Goal: Information Seeking & Learning: Learn about a topic

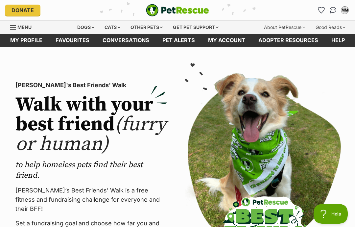
click at [73, 26] on div "Dogs" at bounding box center [86, 27] width 26 height 13
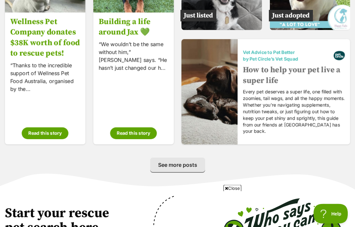
scroll to position [1083, 0]
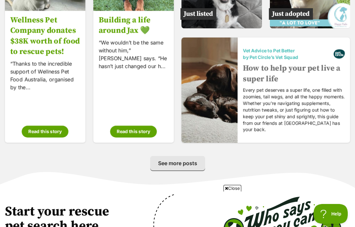
click at [182, 166] on link "See more posts" at bounding box center [177, 163] width 55 height 14
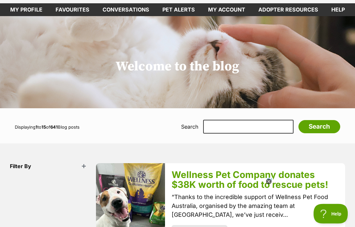
scroll to position [12, 0]
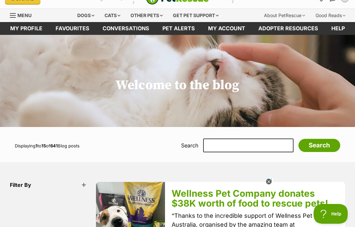
click at [82, 14] on div "Dogs" at bounding box center [86, 15] width 26 height 13
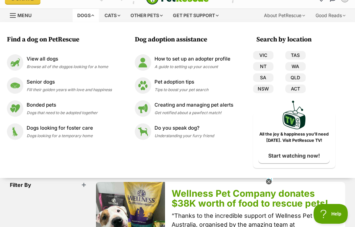
click at [21, 61] on img at bounding box center [15, 62] width 16 height 16
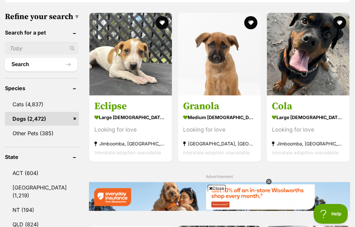
scroll to position [224, 0]
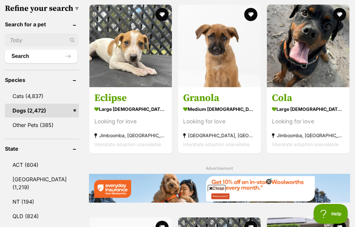
click at [15, 132] on link "Other Pets (385)" at bounding box center [42, 125] width 74 height 14
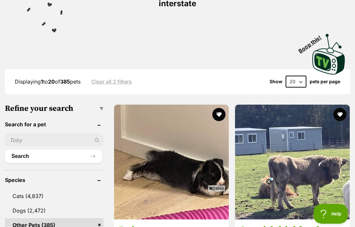
scroll to position [143, 0]
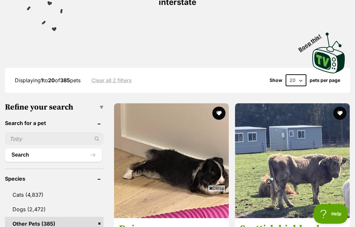
click at [15, 137] on input "text" at bounding box center [54, 138] width 99 height 12
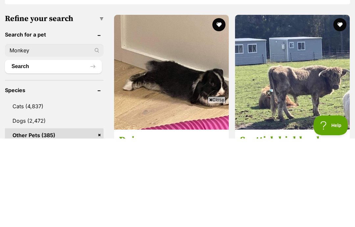
type input "Monkey"
click at [53, 148] on button "Search" at bounding box center [53, 154] width 97 height 13
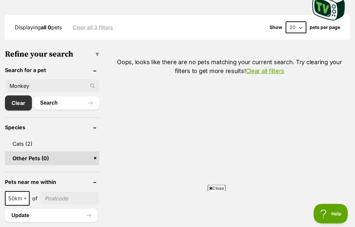
click at [50, 82] on input "Monkey" at bounding box center [52, 86] width 94 height 12
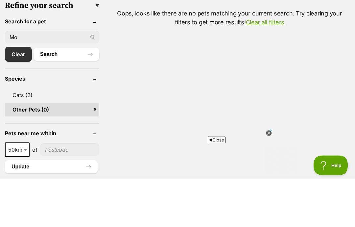
type input "M"
click at [57, 96] on button "Search" at bounding box center [67, 102] width 66 height 13
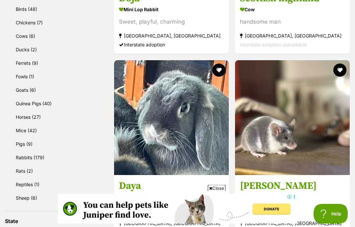
scroll to position [372, 0]
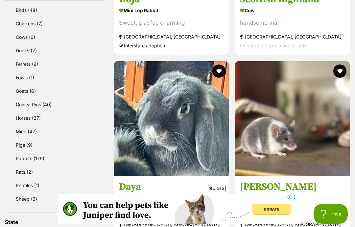
click at [16, 118] on link "Horses (27)" at bounding box center [55, 117] width 95 height 13
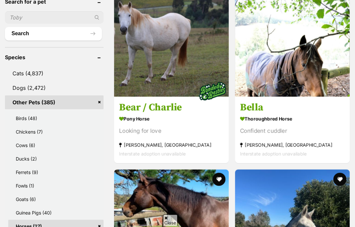
scroll to position [303, 0]
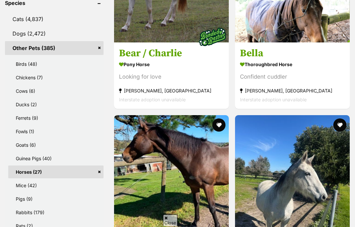
click at [17, 140] on link "Goats (6)" at bounding box center [55, 144] width 95 height 13
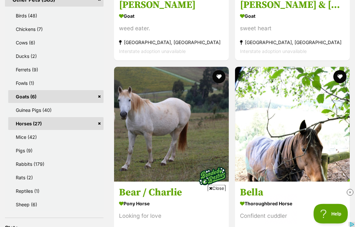
click at [24, 117] on link "Horses (27)" at bounding box center [55, 123] width 95 height 13
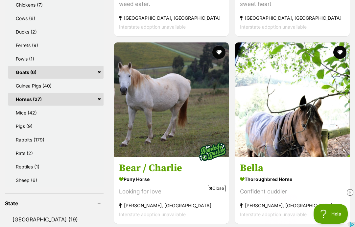
click at [90, 99] on link "Horses (27)" at bounding box center [55, 99] width 95 height 13
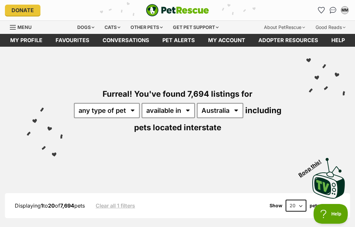
click at [75, 18] on div "Donate PetRescue home MM My account MM Maxwell Moodie Edit profile Log out Pet …" at bounding box center [177, 10] width 345 height 20
click at [76, 25] on div "Dogs" at bounding box center [86, 27] width 26 height 13
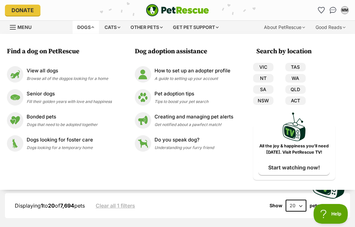
click at [20, 76] on img at bounding box center [15, 74] width 16 height 16
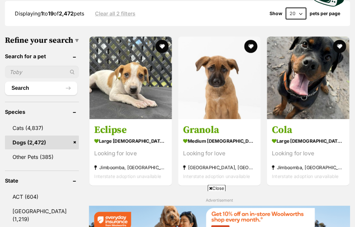
scroll to position [193, 0]
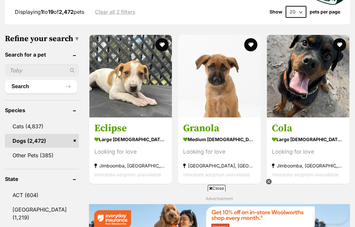
click at [17, 162] on link "Other Pets (385)" at bounding box center [42, 155] width 74 height 14
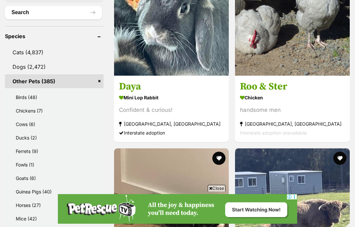
click at [25, 148] on link "Ferrets (9)" at bounding box center [55, 151] width 95 height 13
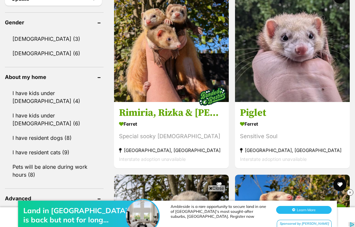
scroll to position [689, 0]
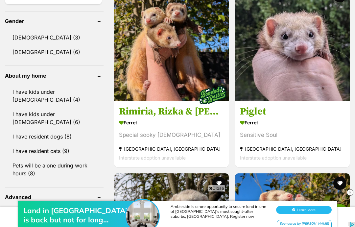
click at [23, 86] on link "I have kids under 5 years old (4)" at bounding box center [54, 96] width 99 height 22
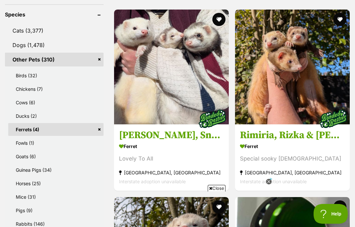
scroll to position [290, 0]
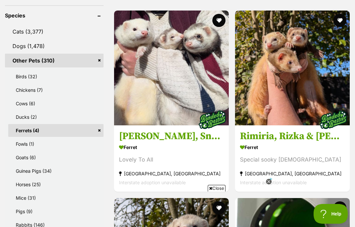
click at [94, 130] on link "Ferrets (4)" at bounding box center [55, 130] width 95 height 13
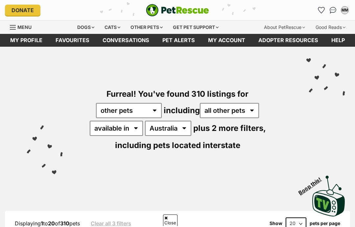
scroll to position [309, 0]
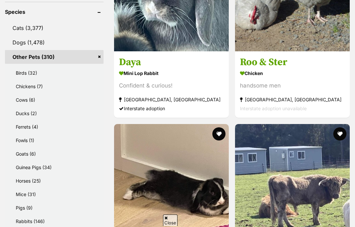
click at [19, 137] on link "Fowls (1)" at bounding box center [55, 140] width 95 height 13
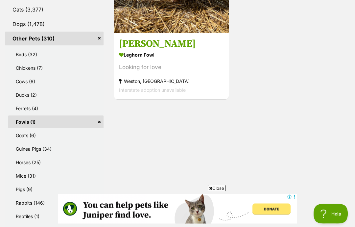
scroll to position [312, 0]
click at [92, 122] on link "Fowls (1)" at bounding box center [55, 121] width 95 height 13
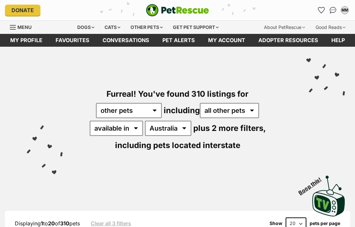
scroll to position [54, 0]
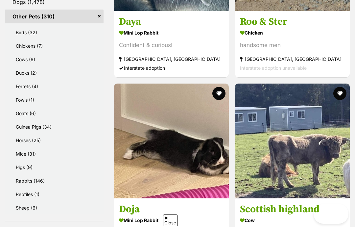
scroll to position [0, 0]
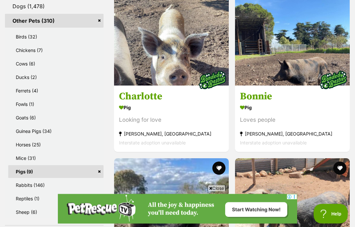
scroll to position [329, 0]
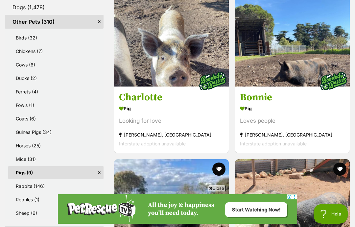
click at [90, 171] on link "Pigs (9)" at bounding box center [55, 172] width 95 height 13
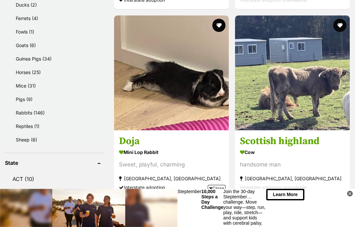
scroll to position [428, 0]
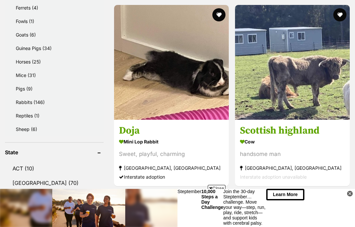
click at [27, 33] on link "Goats (6)" at bounding box center [55, 34] width 95 height 13
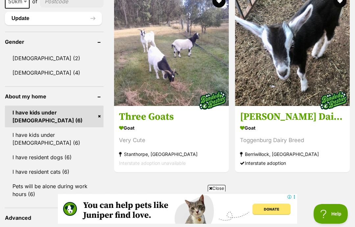
scroll to position [671, 0]
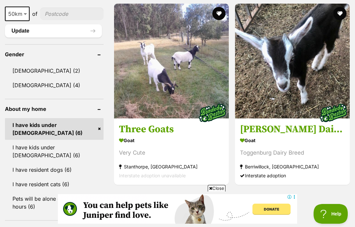
click at [334, 87] on img at bounding box center [292, 61] width 115 height 115
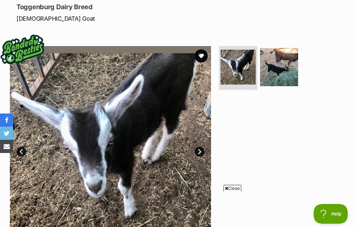
click at [293, 70] on img at bounding box center [279, 67] width 38 height 38
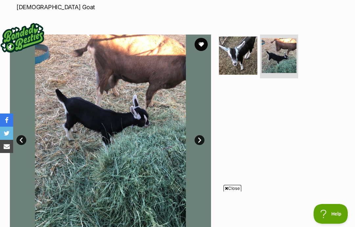
click at [245, 65] on img at bounding box center [238, 55] width 38 height 38
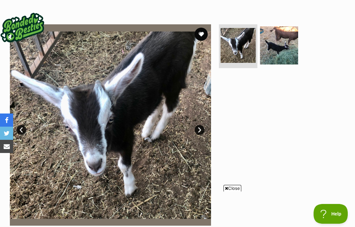
scroll to position [142, 0]
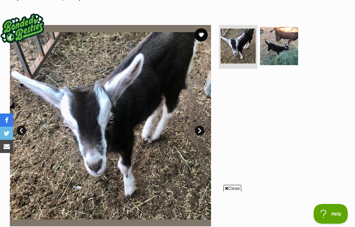
click at [288, 53] on img at bounding box center [279, 46] width 38 height 38
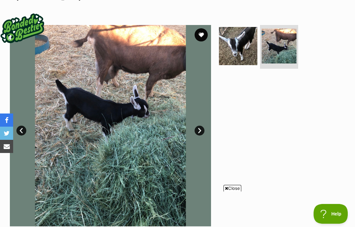
click at [251, 46] on img at bounding box center [238, 46] width 38 height 38
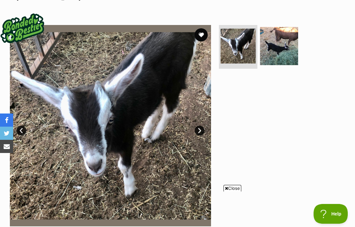
click at [282, 58] on img at bounding box center [279, 46] width 38 height 38
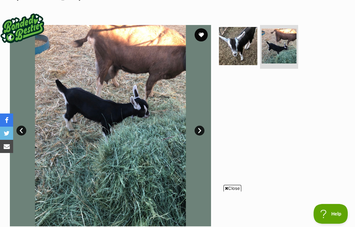
click at [247, 49] on img at bounding box center [238, 46] width 38 height 38
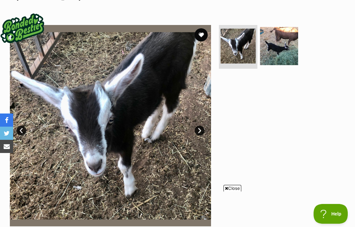
click at [287, 51] on img at bounding box center [279, 46] width 38 height 38
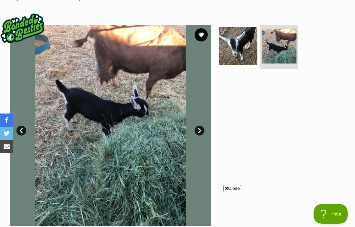
click at [286, 44] on img at bounding box center [278, 46] width 35 height 35
click at [250, 57] on img at bounding box center [238, 46] width 38 height 38
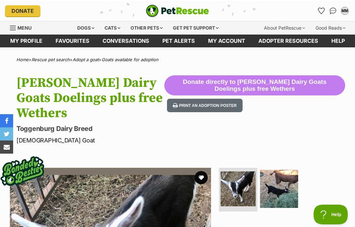
scroll to position [0, 0]
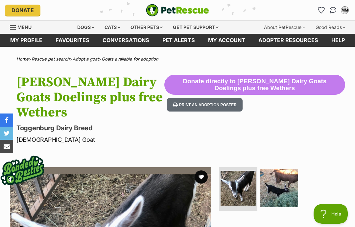
click at [74, 21] on div "Dogs" at bounding box center [86, 27] width 26 height 13
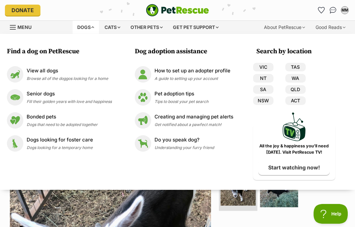
click at [17, 77] on img at bounding box center [15, 74] width 16 height 16
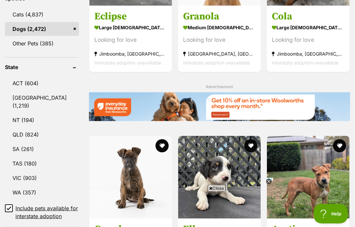
scroll to position [305, 0]
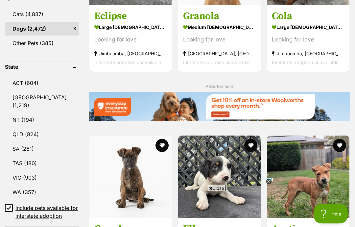
click at [18, 185] on link "VIC (903)" at bounding box center [42, 178] width 74 height 14
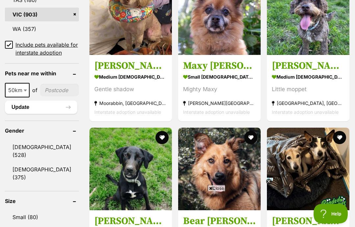
scroll to position [468, 0]
click at [9, 49] on input "Include pets available for interstate adoption" at bounding box center [9, 45] width 8 height 8
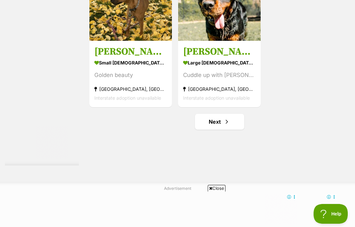
scroll to position [1239, 0]
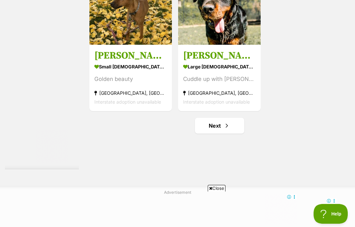
click at [220, 133] on link "Next" at bounding box center [219, 126] width 49 height 16
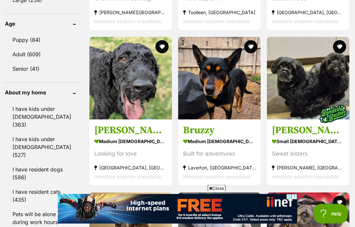
scroll to position [698, 0]
click at [352, 101] on div "Displaying 21 to 40 of 693 pets Clear all 2 filters Show 20 40 60 pets per page…" at bounding box center [177, 94] width 355 height 1231
click at [339, 110] on img at bounding box center [308, 78] width 82 height 82
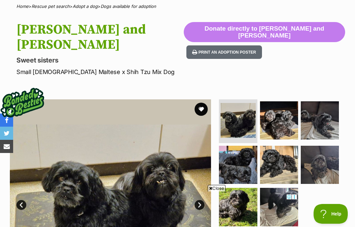
scroll to position [67, 0]
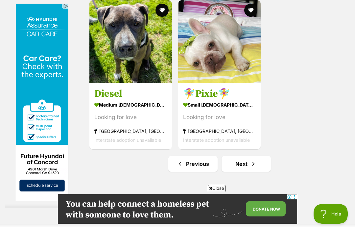
click at [228, 83] on img at bounding box center [219, 41] width 82 height 82
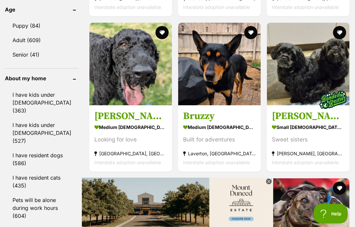
scroll to position [681, 0]
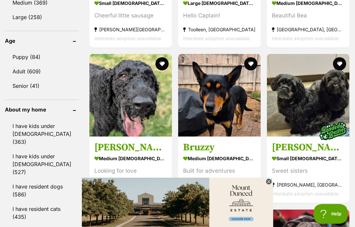
click at [18, 64] on link "Puppy (84)" at bounding box center [42, 57] width 74 height 14
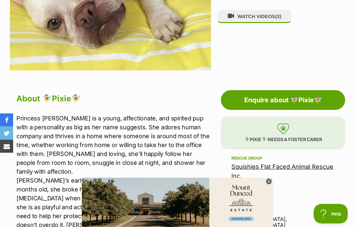
scroll to position [267, 0]
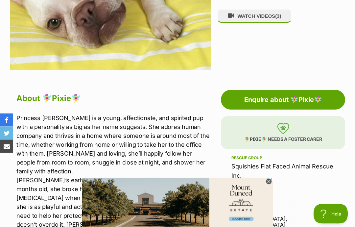
click at [310, 102] on link "Enquire about 🧚‍♀️Pixie🧚‍♀️" at bounding box center [283, 100] width 124 height 20
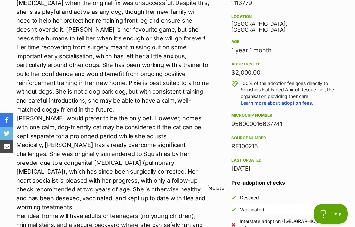
scroll to position [472, 0]
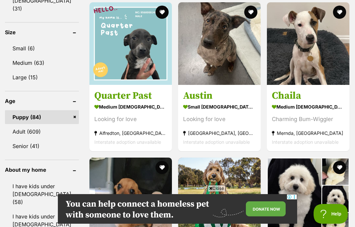
click at [25, 149] on link "Senior (41)" at bounding box center [42, 146] width 74 height 14
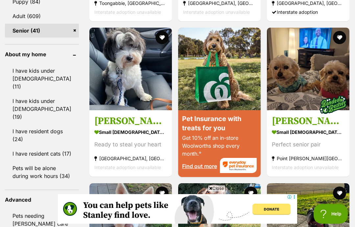
scroll to position [713, 0]
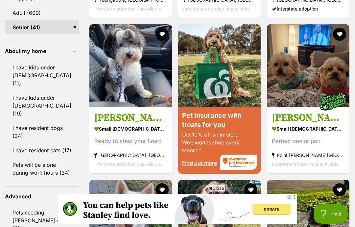
click at [89, 107] on img at bounding box center [130, 65] width 82 height 82
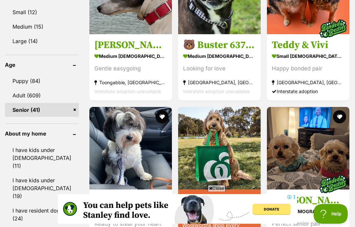
scroll to position [0, 0]
click at [56, 117] on link "Senior (41)" at bounding box center [42, 110] width 74 height 14
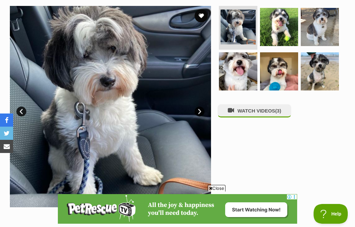
scroll to position [137, 0]
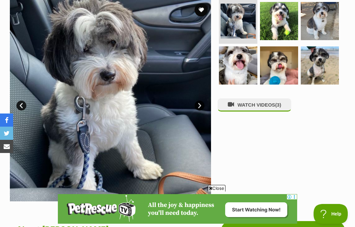
click at [281, 20] on img at bounding box center [279, 21] width 38 height 38
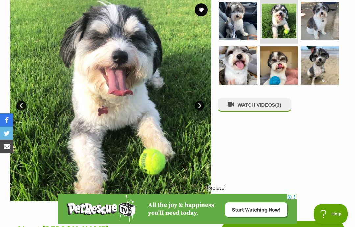
click at [325, 20] on img at bounding box center [320, 21] width 38 height 38
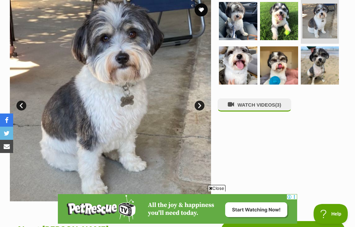
click at [325, 59] on img at bounding box center [320, 65] width 38 height 38
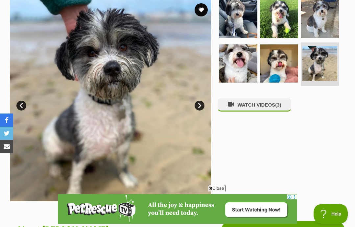
click at [244, 47] on img at bounding box center [238, 63] width 38 height 38
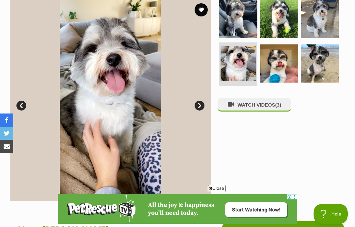
click at [272, 53] on img at bounding box center [279, 63] width 38 height 38
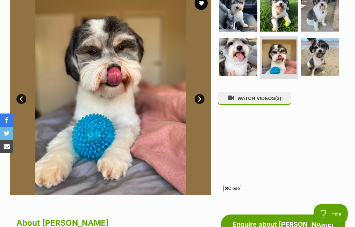
scroll to position [141, 0]
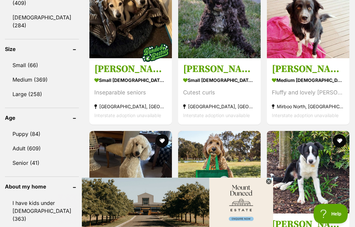
scroll to position [604, 0]
click at [17, 141] on link "Puppy (84)" at bounding box center [42, 134] width 74 height 14
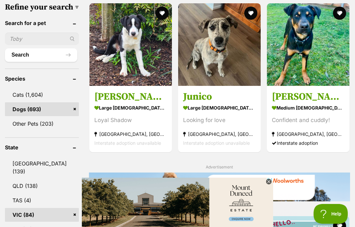
scroll to position [210, 0]
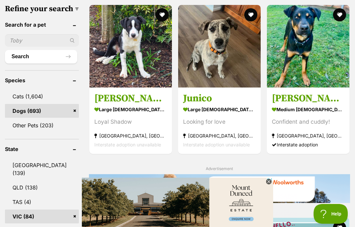
click at [329, 67] on img at bounding box center [308, 46] width 82 height 82
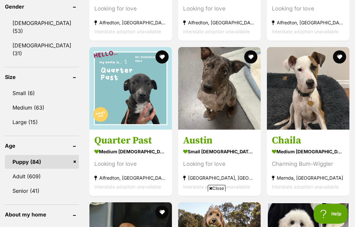
scroll to position [539, 0]
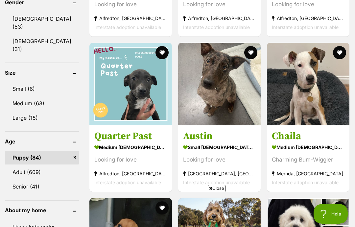
click at [231, 108] on img at bounding box center [219, 84] width 82 height 82
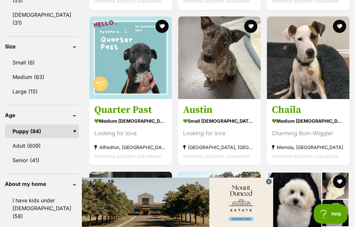
scroll to position [556, 0]
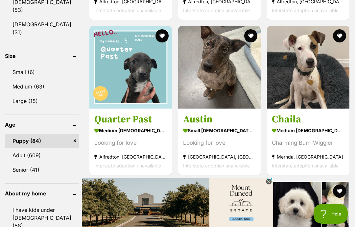
click at [106, 66] on img at bounding box center [130, 67] width 82 height 82
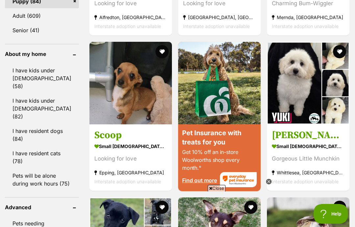
scroll to position [0, 0]
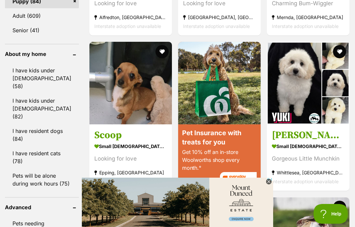
click at [335, 117] on img at bounding box center [308, 83] width 82 height 82
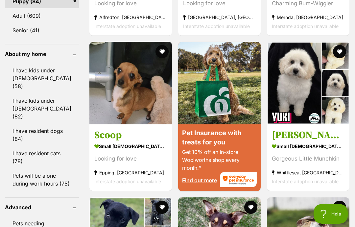
scroll to position [722, 0]
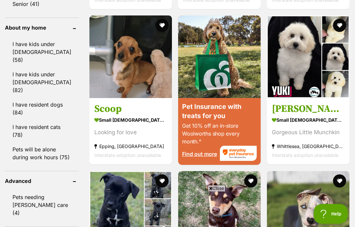
click at [89, 89] on img at bounding box center [130, 56] width 82 height 82
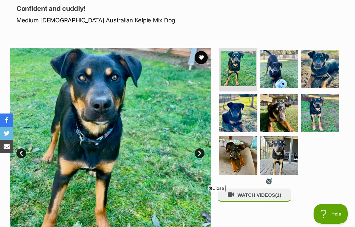
scroll to position [94, 0]
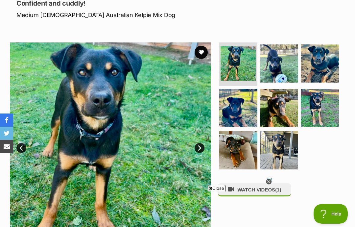
click at [287, 68] on img at bounding box center [279, 63] width 38 height 38
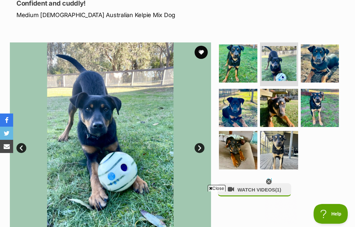
click at [248, 137] on img at bounding box center [238, 150] width 38 height 38
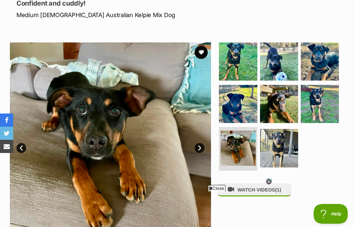
scroll to position [91, 0]
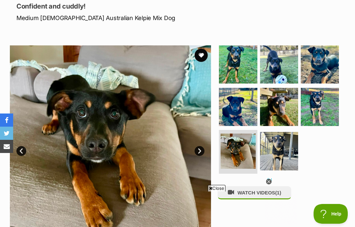
click at [285, 106] on img at bounding box center [279, 107] width 38 height 38
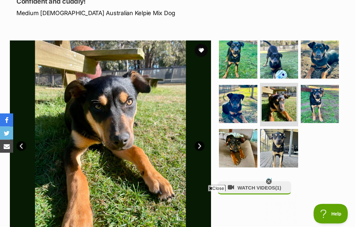
scroll to position [96, 0]
click at [243, 114] on img at bounding box center [238, 104] width 38 height 38
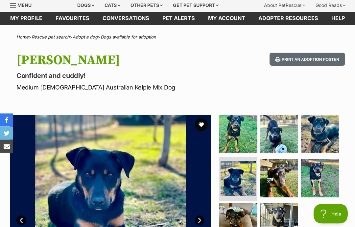
scroll to position [0, 0]
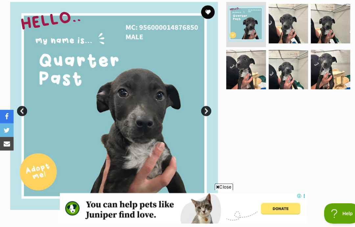
click at [282, 25] on img at bounding box center [279, 30] width 38 height 38
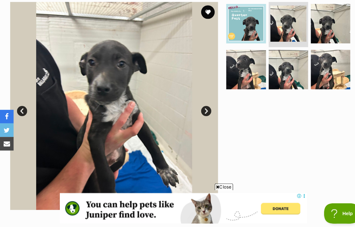
click at [320, 21] on img at bounding box center [320, 30] width 38 height 38
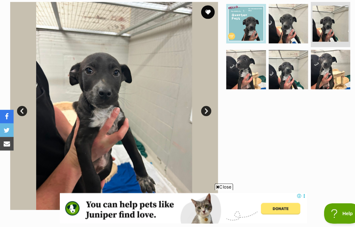
click at [236, 62] on img at bounding box center [238, 75] width 38 height 38
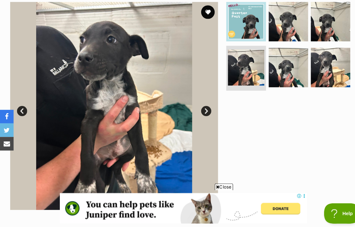
click at [280, 60] on img at bounding box center [279, 73] width 38 height 38
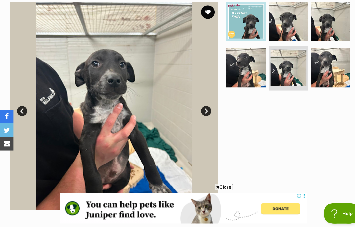
click at [288, 55] on img at bounding box center [278, 72] width 35 height 35
click at [320, 61] on img at bounding box center [320, 73] width 38 height 38
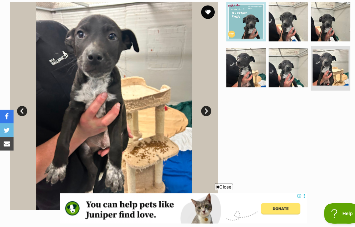
click at [64, 91] on img at bounding box center [110, 109] width 201 height 201
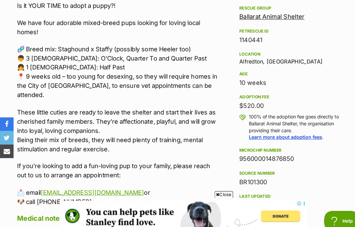
scroll to position [388, 0]
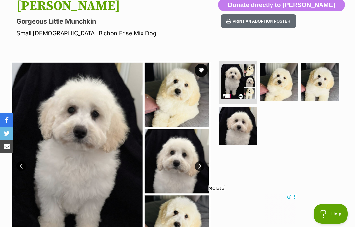
scroll to position [75, 0]
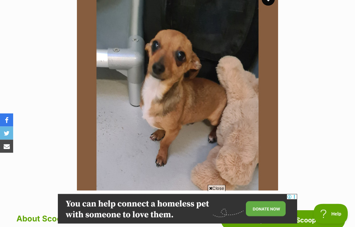
scroll to position [112, 0]
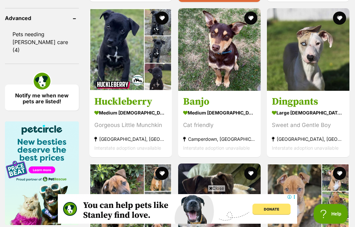
click at [326, 84] on img at bounding box center [308, 49] width 82 height 82
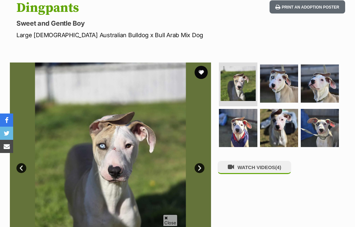
scroll to position [75, 0]
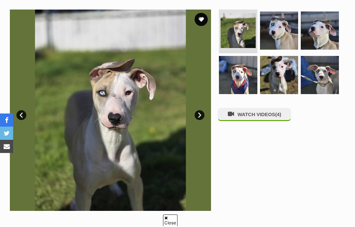
click at [253, 79] on img at bounding box center [238, 75] width 38 height 38
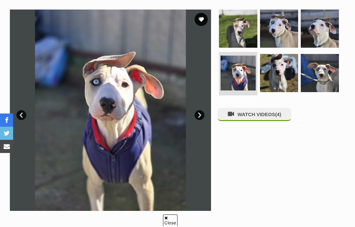
click at [337, 73] on img at bounding box center [320, 73] width 38 height 38
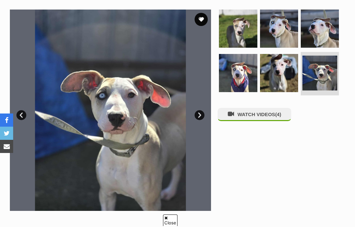
click at [331, 38] on img at bounding box center [320, 29] width 38 height 38
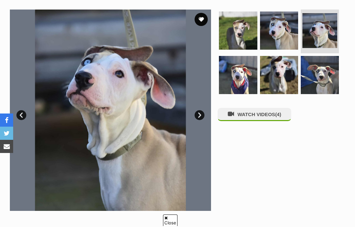
click at [275, 31] on img at bounding box center [279, 30] width 38 height 38
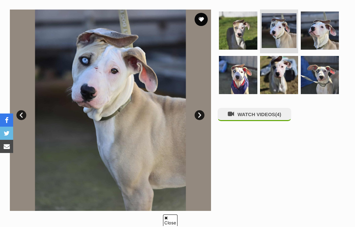
click at [311, 74] on img at bounding box center [320, 75] width 38 height 38
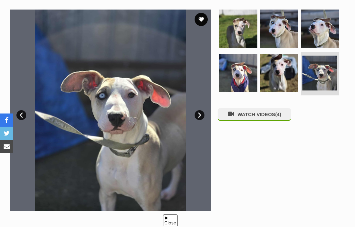
click at [272, 74] on img at bounding box center [279, 73] width 38 height 38
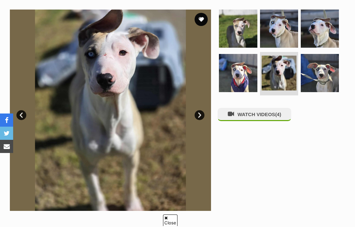
click at [237, 79] on img at bounding box center [238, 73] width 38 height 38
